Goal: Find specific page/section: Find specific page/section

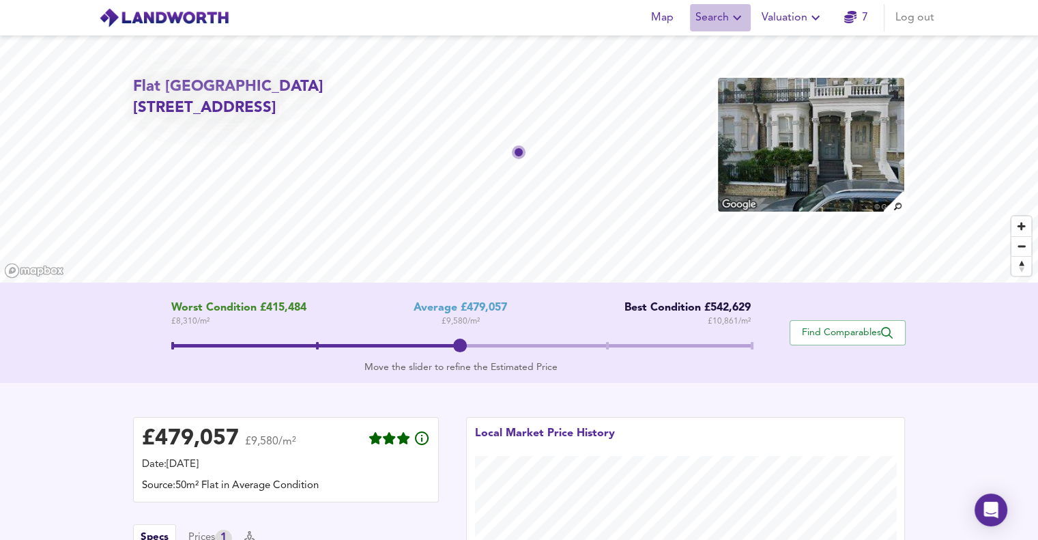
click at [717, 18] on span "Search" at bounding box center [721, 17] width 50 height 19
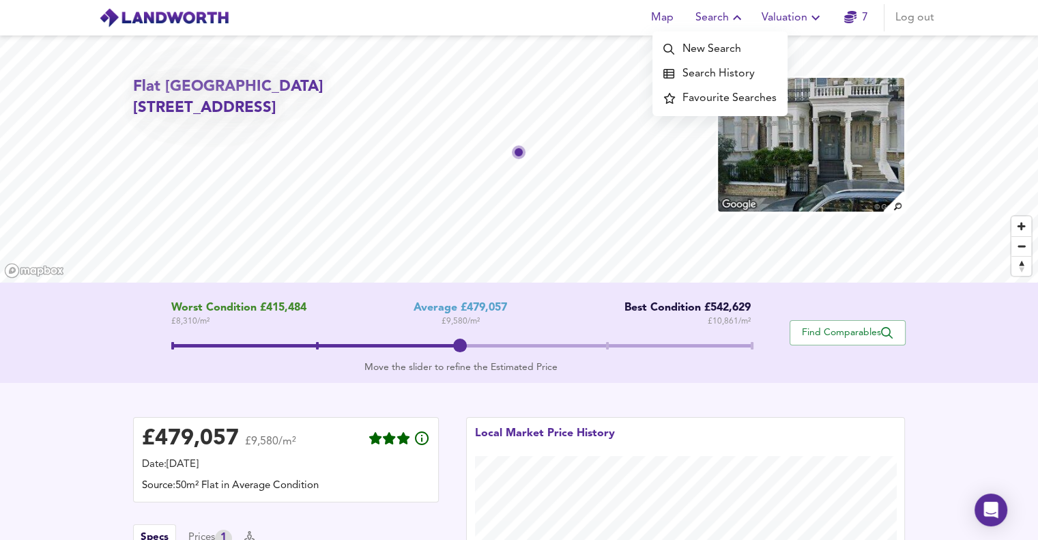
click at [720, 72] on li "Search History" at bounding box center [720, 73] width 135 height 25
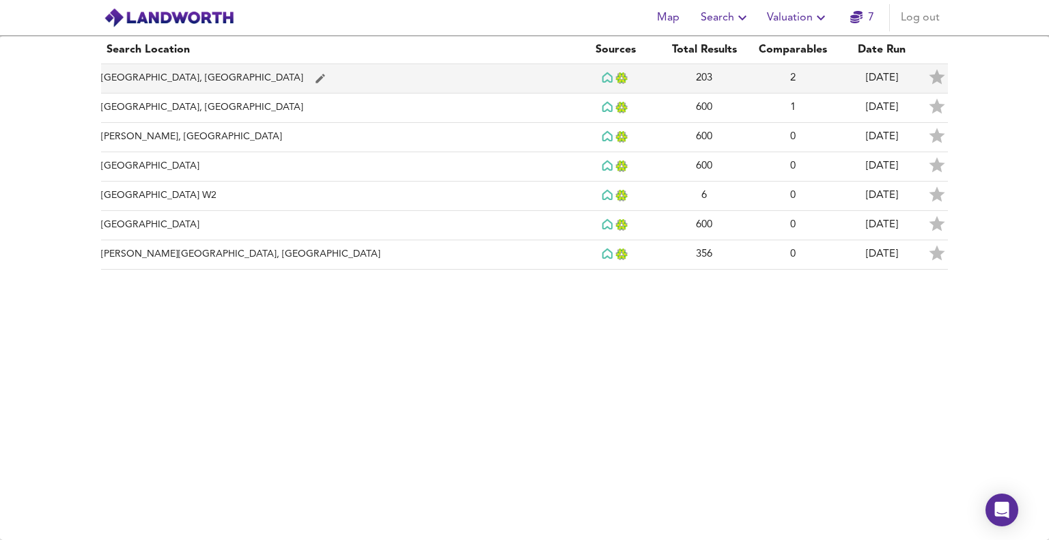
click at [194, 79] on td "[GEOGRAPHIC_DATA], [GEOGRAPHIC_DATA]" at bounding box center [336, 78] width 470 height 29
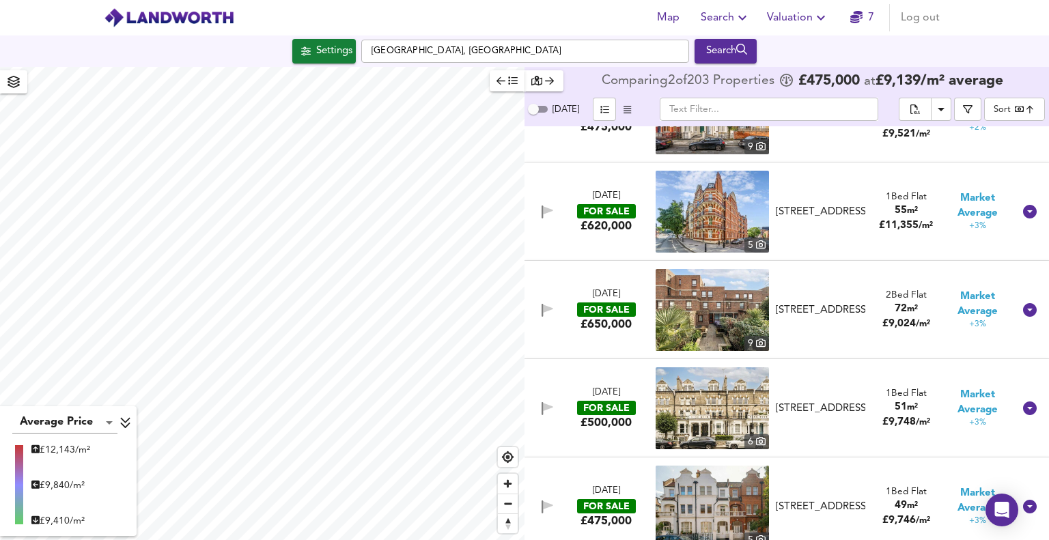
scroll to position [9012, 0]
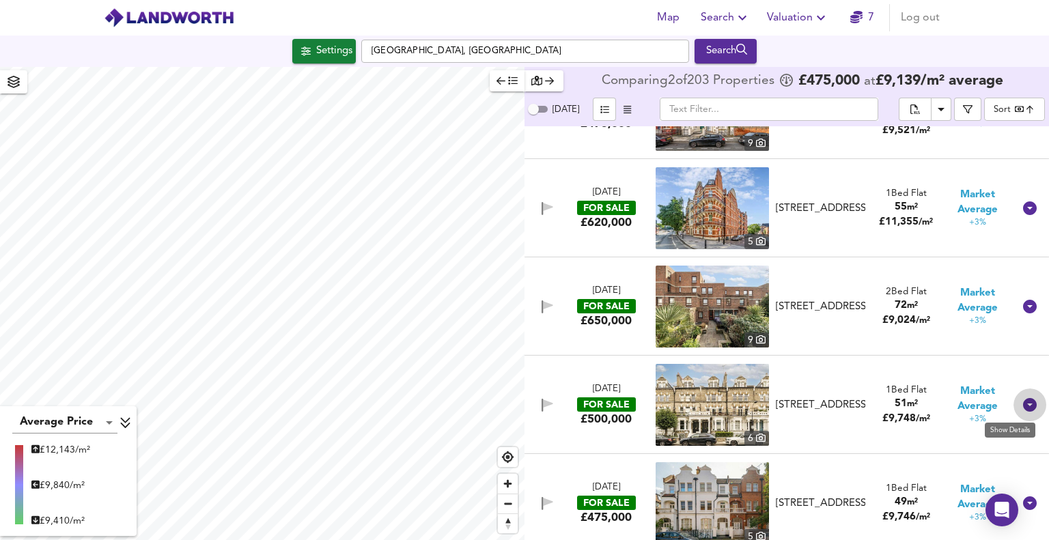
drag, startPoint x: 1024, startPoint y: 406, endPoint x: 1016, endPoint y: 406, distance: 8.2
click at [1025, 405] on icon at bounding box center [1030, 405] width 14 height 14
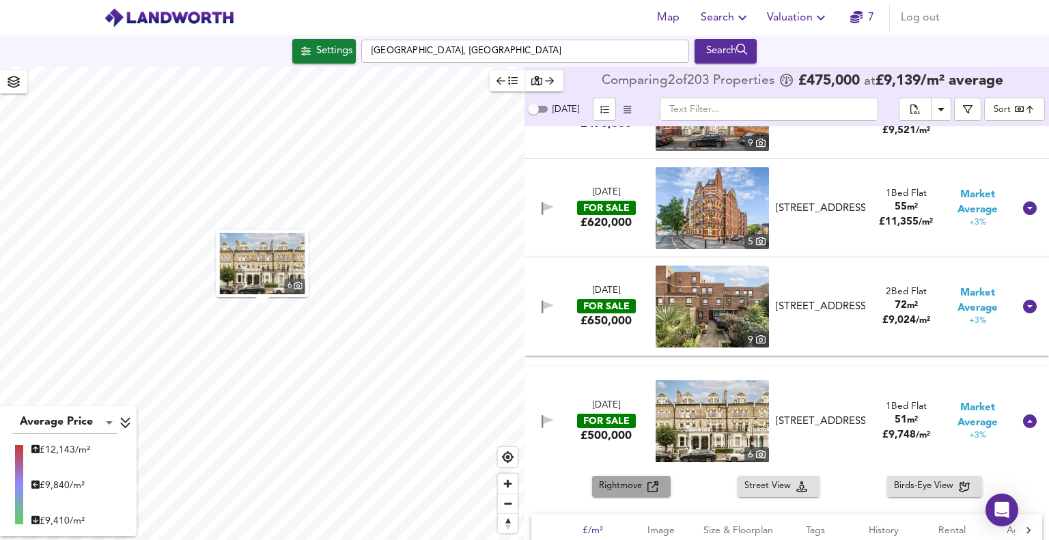
click at [619, 490] on span "Rightmove" at bounding box center [623, 487] width 48 height 16
drag, startPoint x: 612, startPoint y: 483, endPoint x: 600, endPoint y: 483, distance: 12.3
click at [600, 483] on span "Rightmove" at bounding box center [623, 487] width 48 height 16
